Goal: Information Seeking & Learning: Learn about a topic

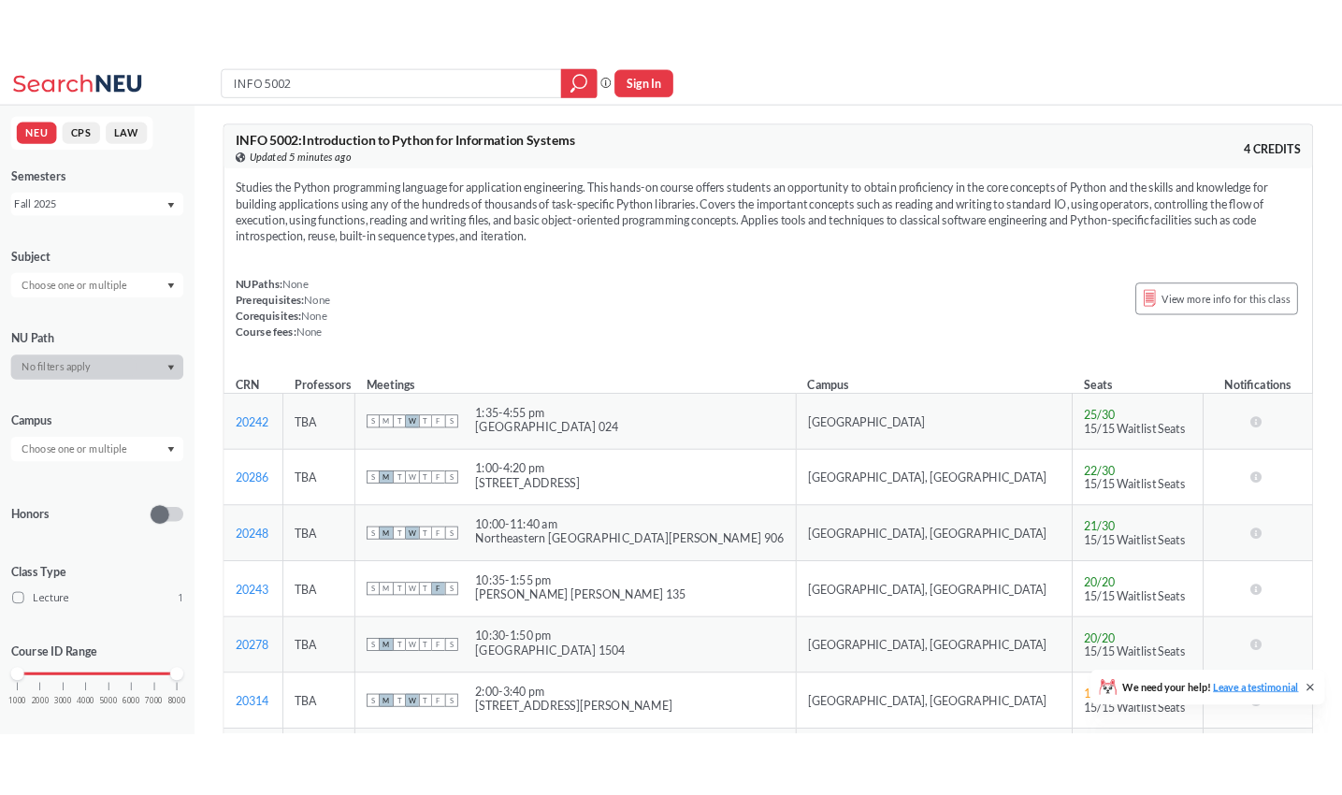
scroll to position [175, 0]
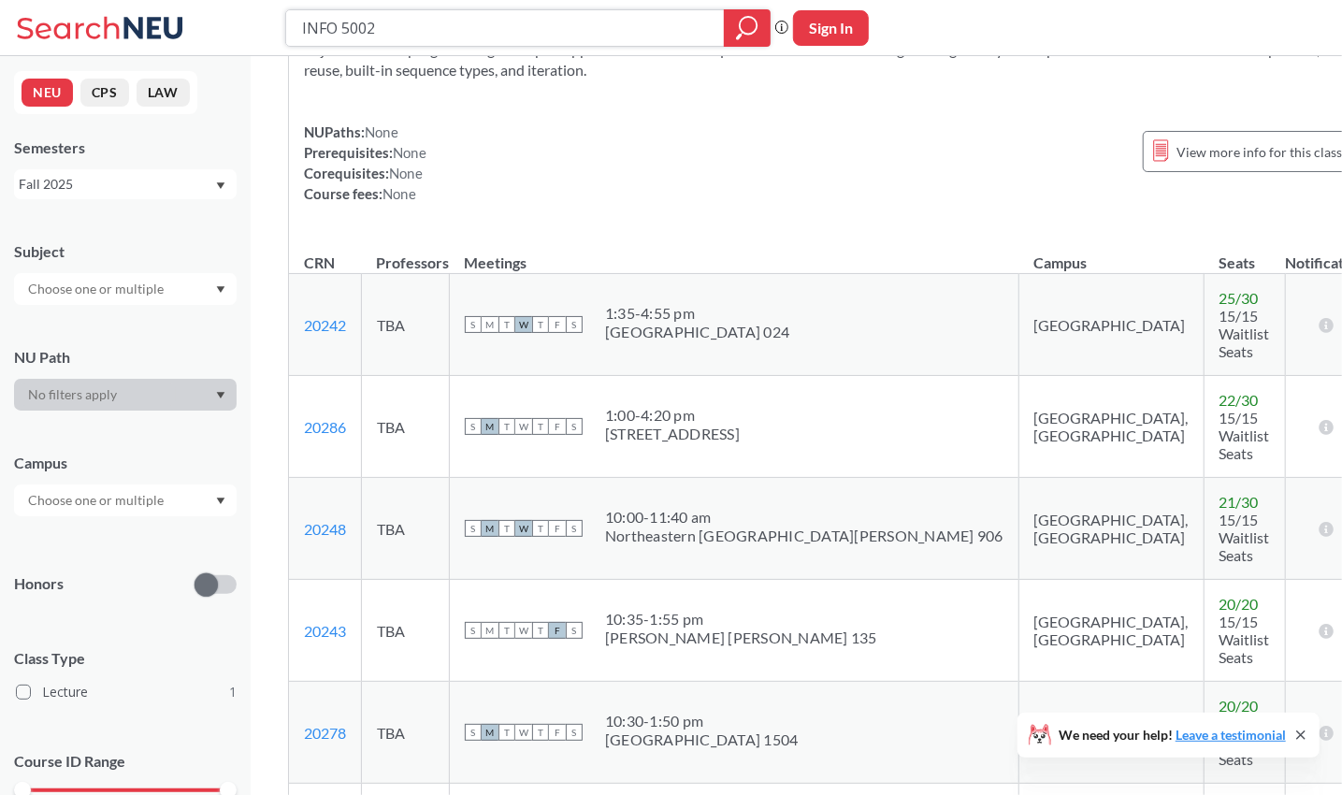
click at [348, 25] on input "INFO 5002" at bounding box center [505, 28] width 411 height 32
type input "cs 5100"
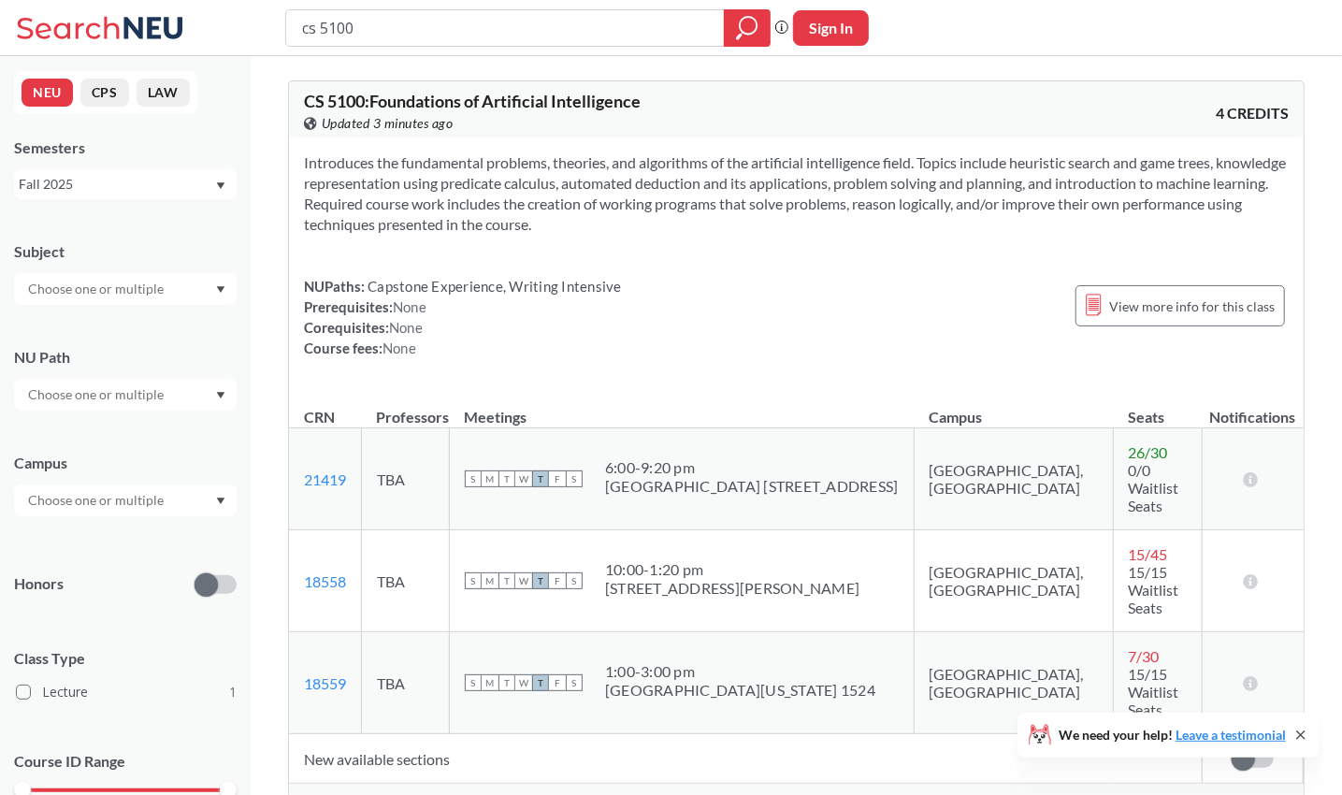
click at [427, 784] on div "Show all sections (7 more)" at bounding box center [796, 802] width 1015 height 36
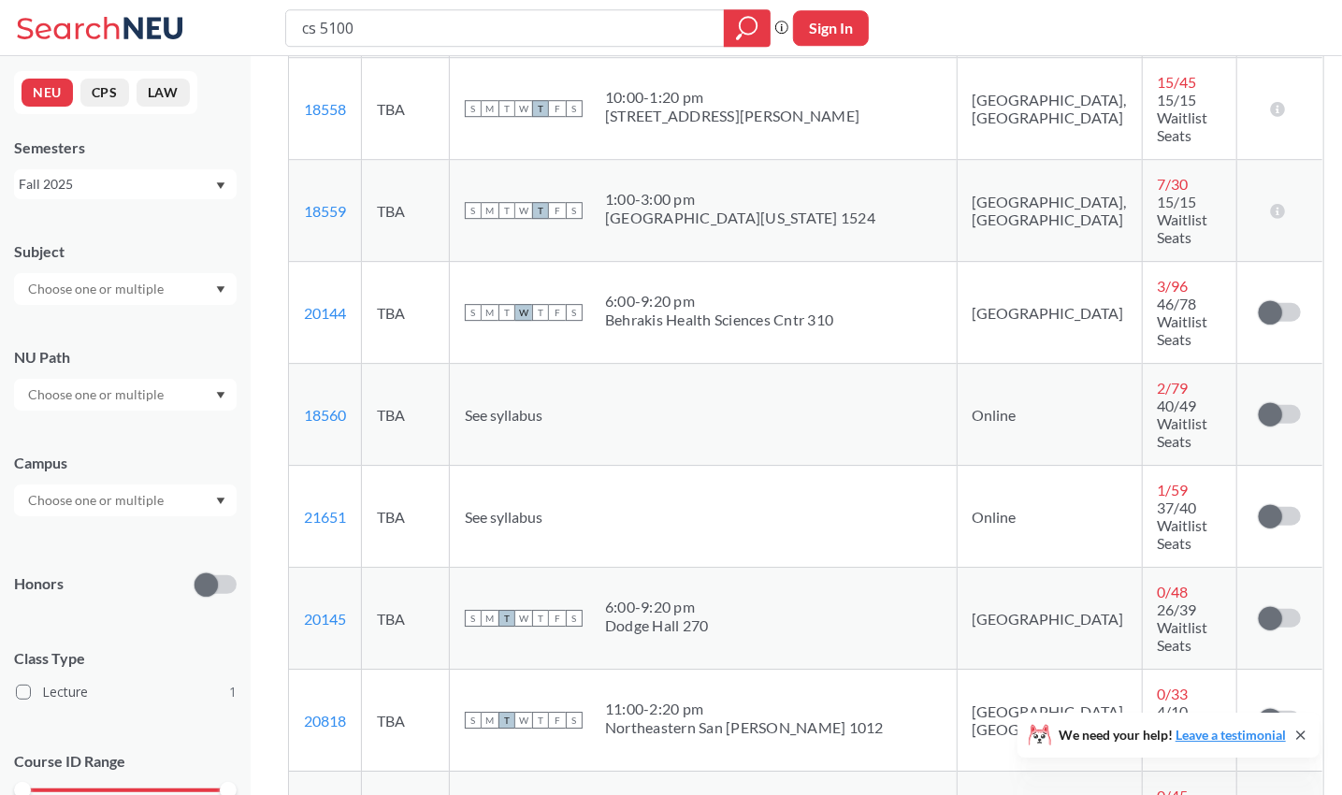
scroll to position [473, 0]
click at [413, 44] on input "cs 5100" at bounding box center [505, 28] width 411 height 32
type input "20294"
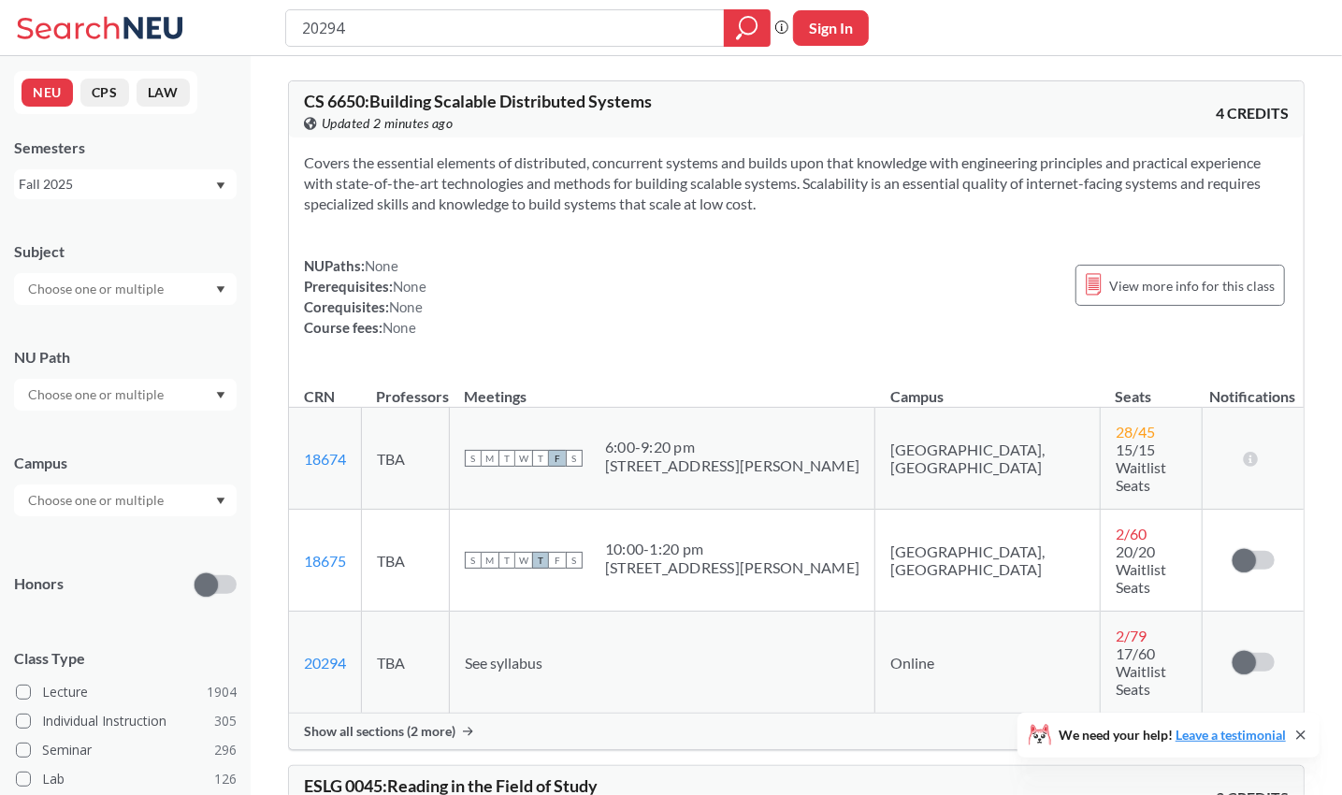
click at [446, 723] on span "Show all sections (2 more)" at bounding box center [380, 731] width 152 height 17
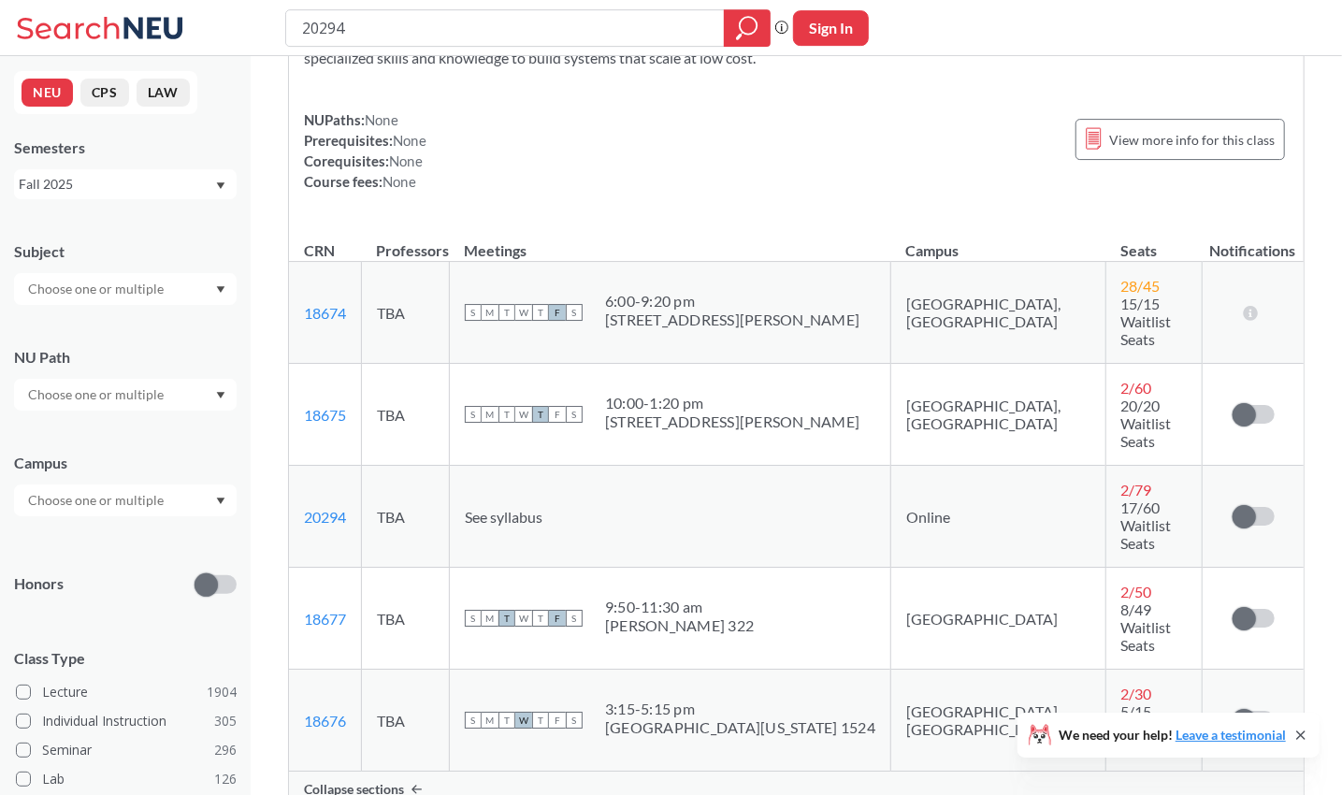
scroll to position [169, 0]
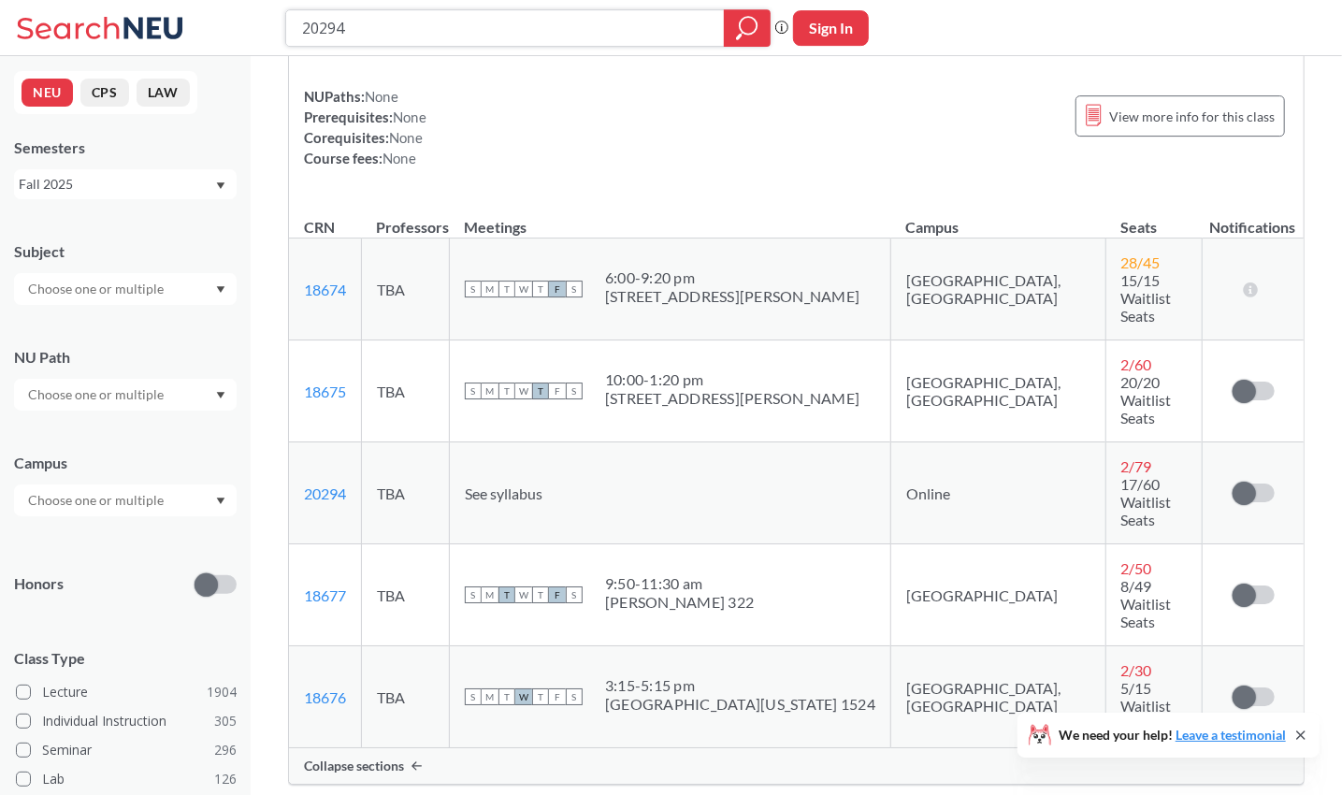
click at [476, 32] on input "20294" at bounding box center [505, 28] width 411 height 32
type input "cs 5200"
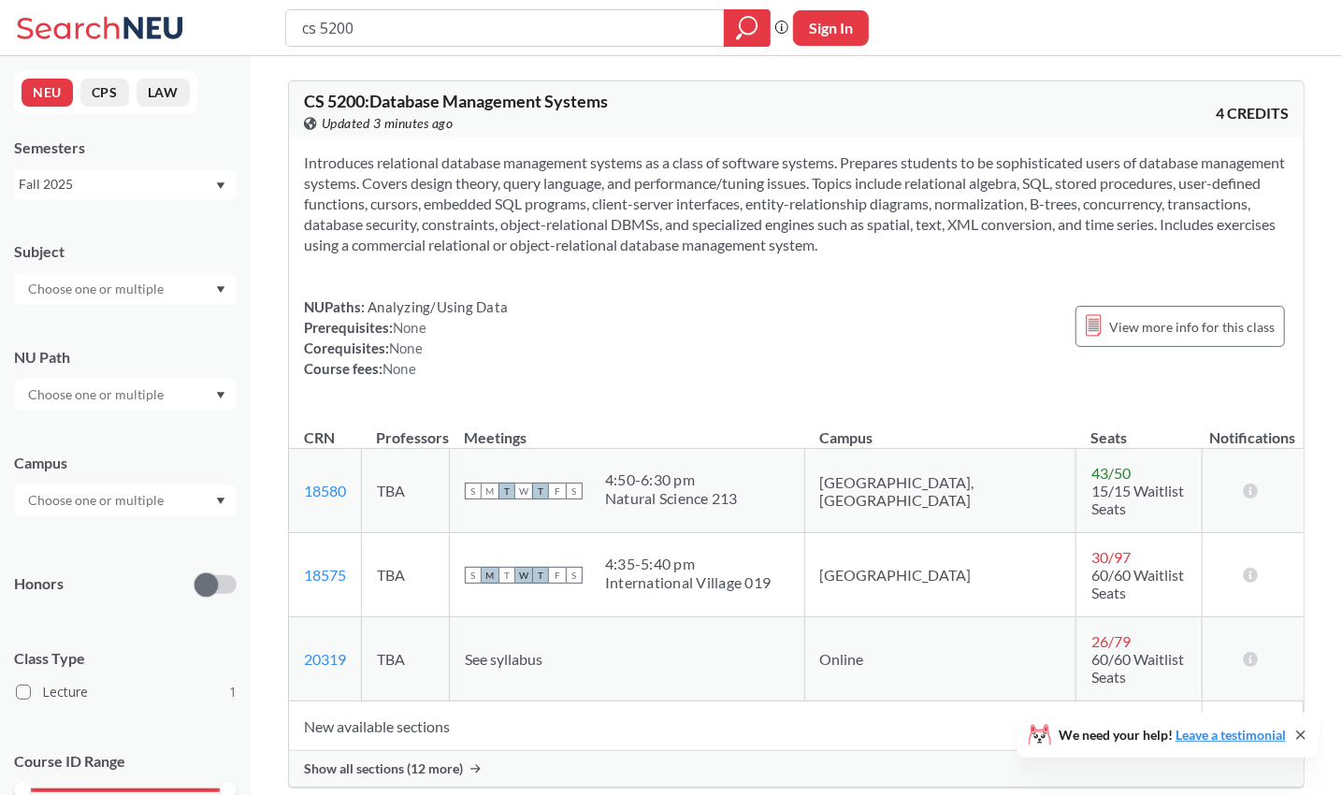
click at [413, 761] on span "Show all sections (12 more)" at bounding box center [383, 769] width 159 height 17
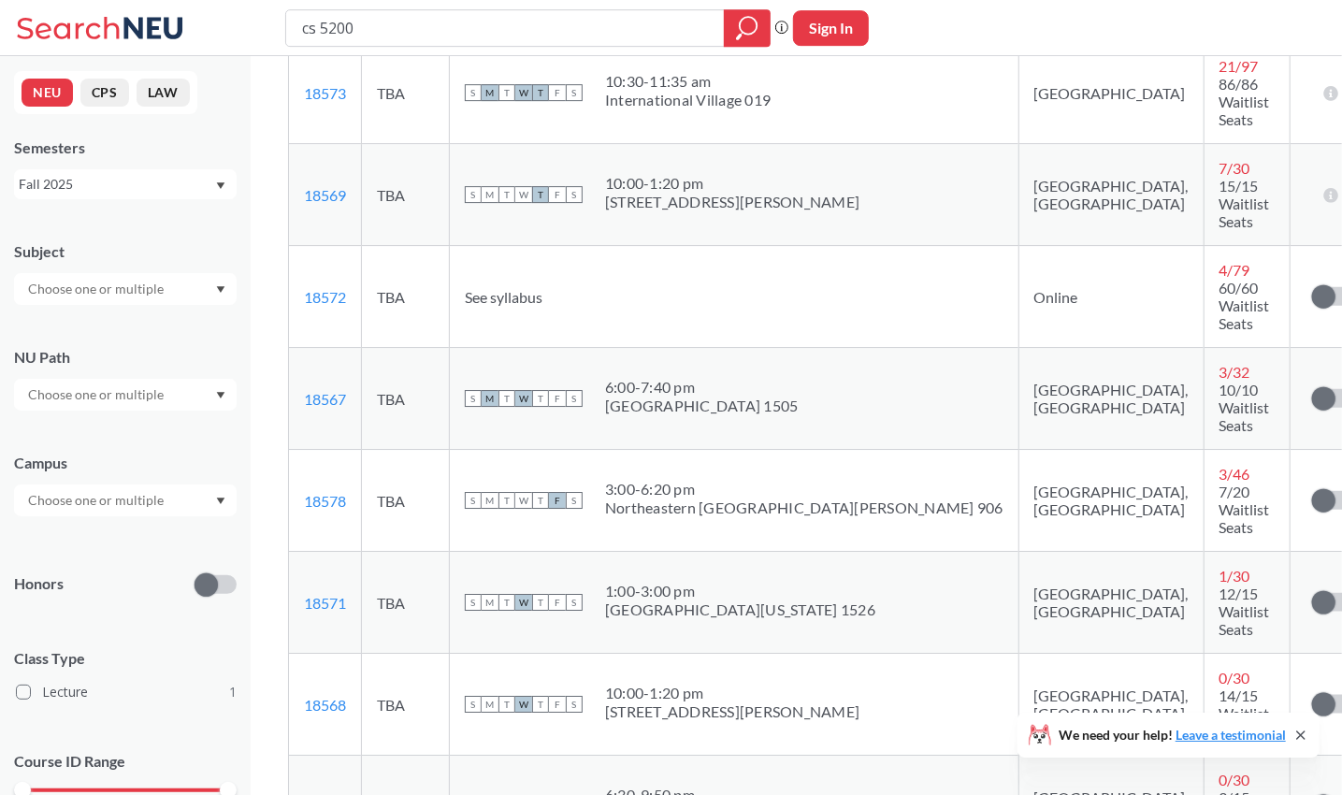
scroll to position [924, 0]
